Goal: Information Seeking & Learning: Learn about a topic

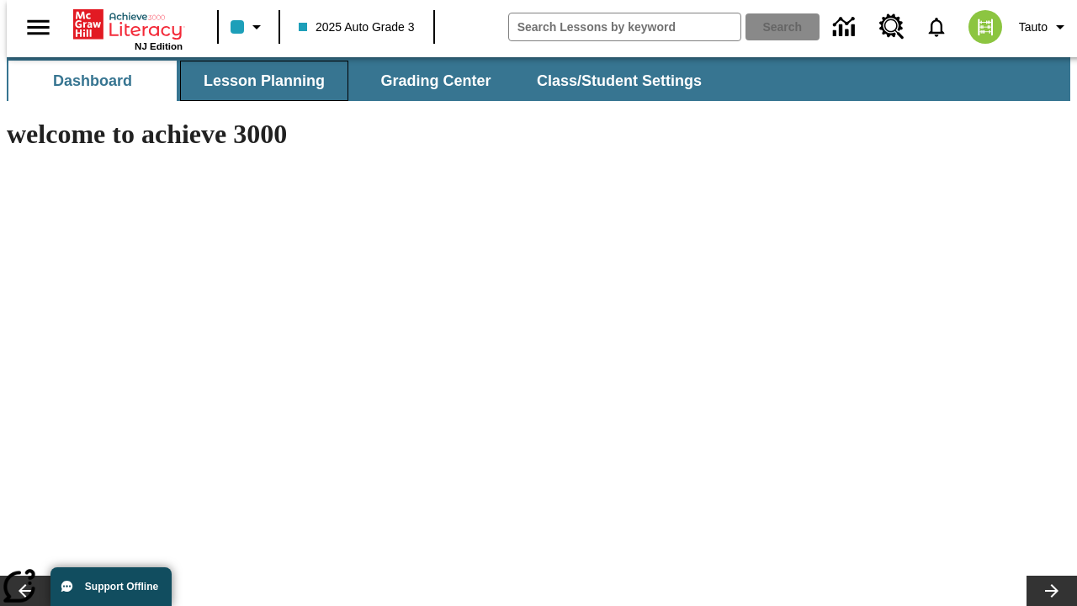
click at [258, 81] on span "Lesson Planning" at bounding box center [264, 81] width 121 height 19
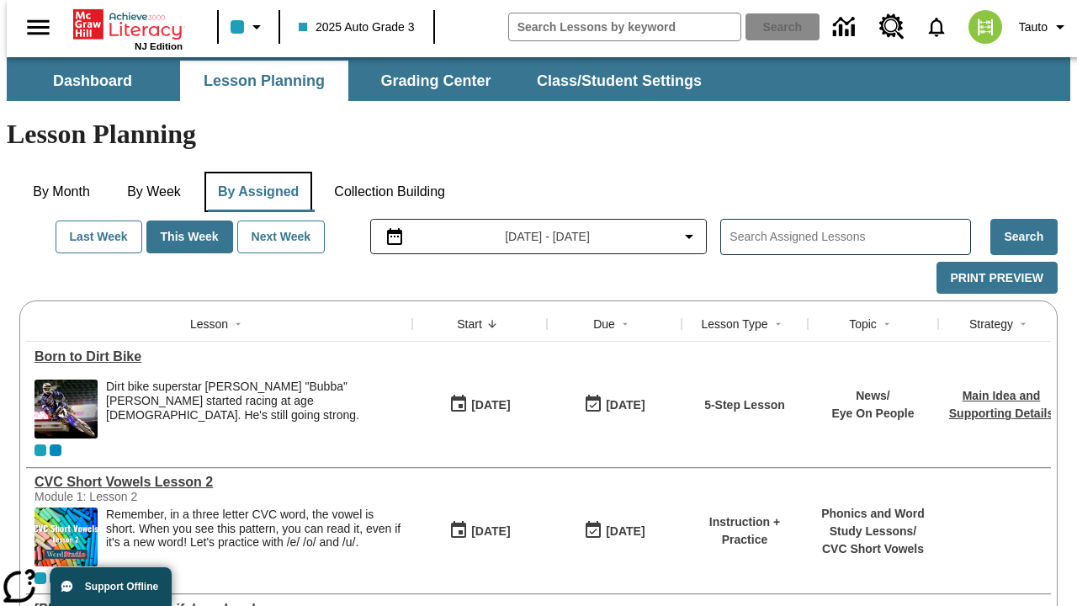
click at [254, 172] on button "By Assigned" at bounding box center [259, 192] width 108 height 40
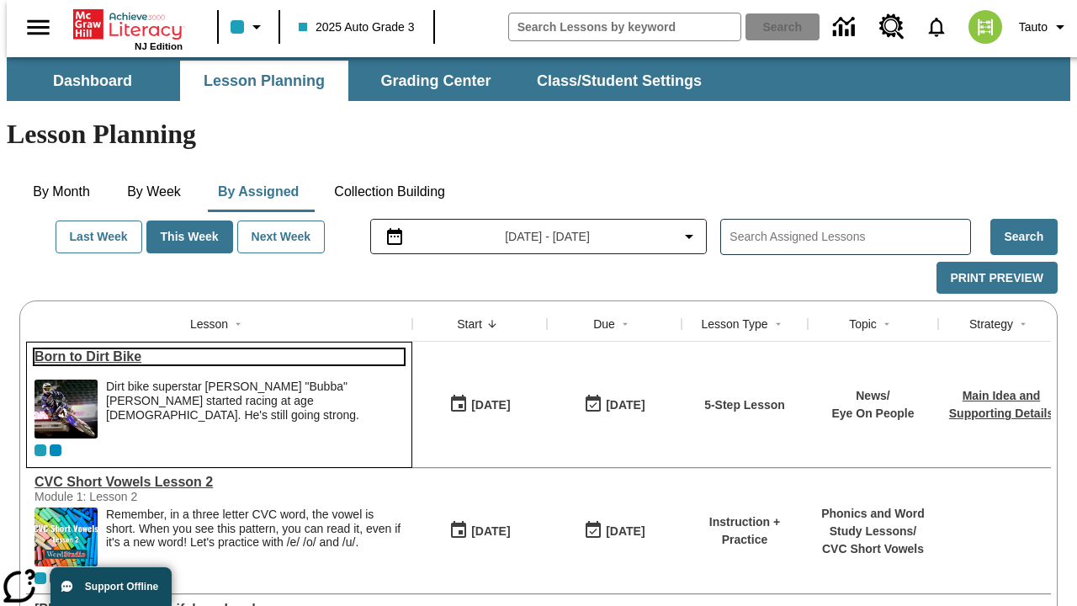
click at [212, 349] on link "Born to Dirt Bike" at bounding box center [220, 356] width 370 height 15
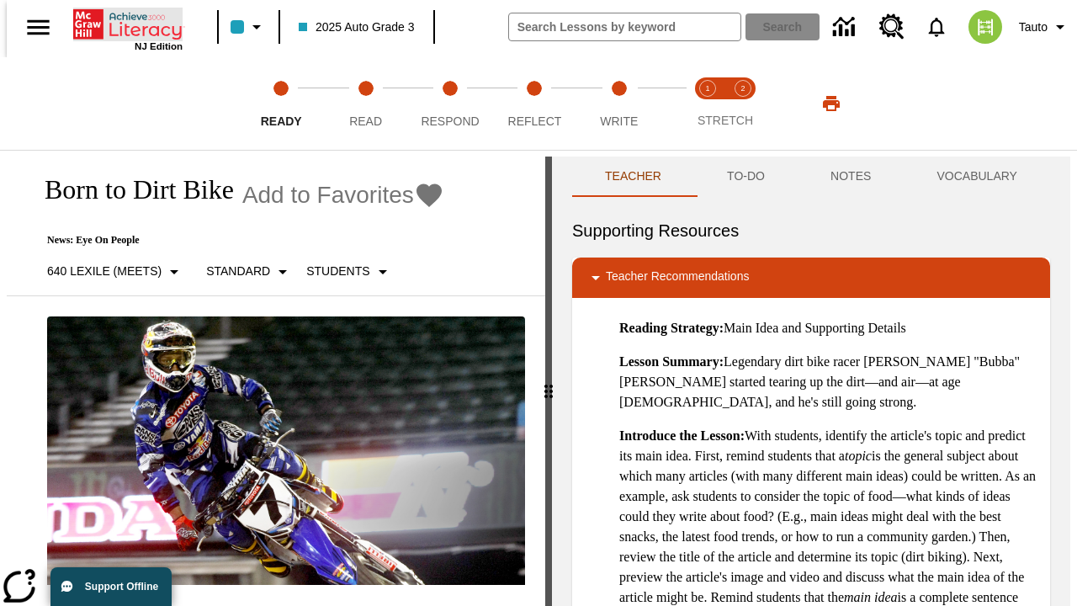
click at [121, 23] on icon "Home" at bounding box center [129, 25] width 112 height 34
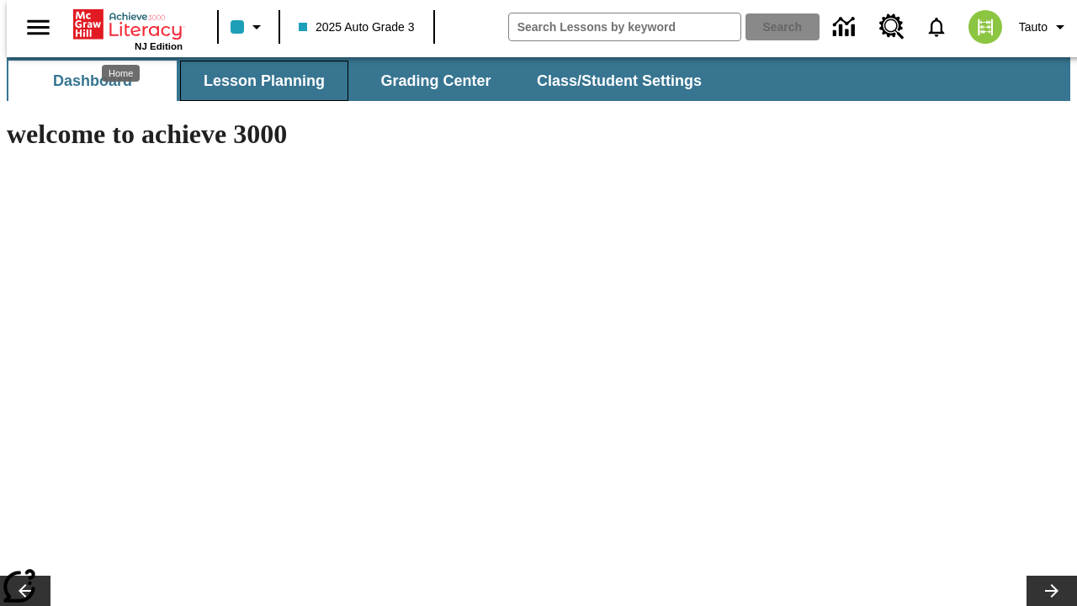
click at [258, 81] on span "Lesson Planning" at bounding box center [264, 81] width 121 height 19
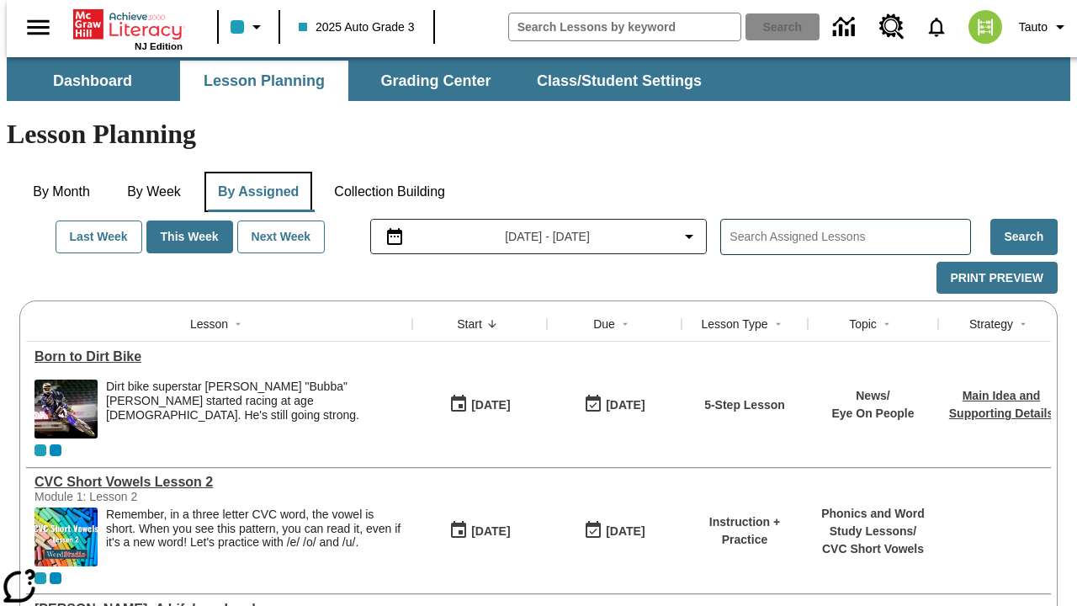
click at [254, 172] on button "By Assigned" at bounding box center [259, 192] width 108 height 40
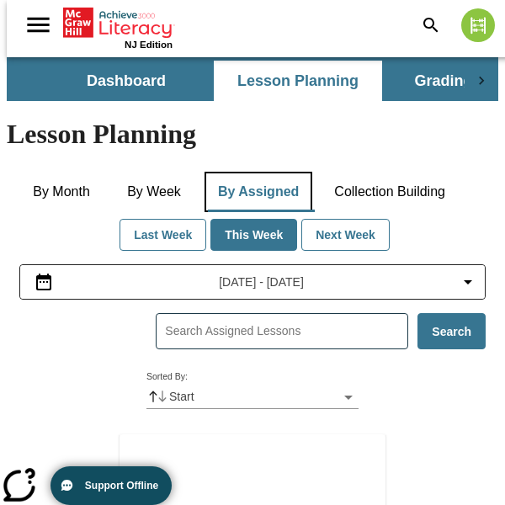
scroll to position [309, 0]
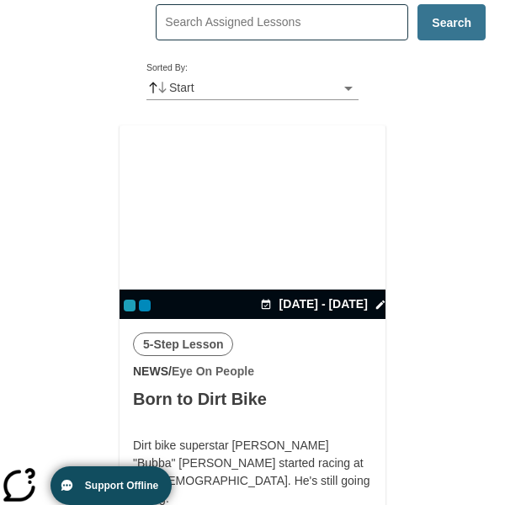
click at [253, 319] on div "5-Step Lesson News / Eye On People Born to Dirt Bike Dirt bike superstar [PERSO…" at bounding box center [253, 444] width 266 height 251
